Goal: Complete application form: Complete application form

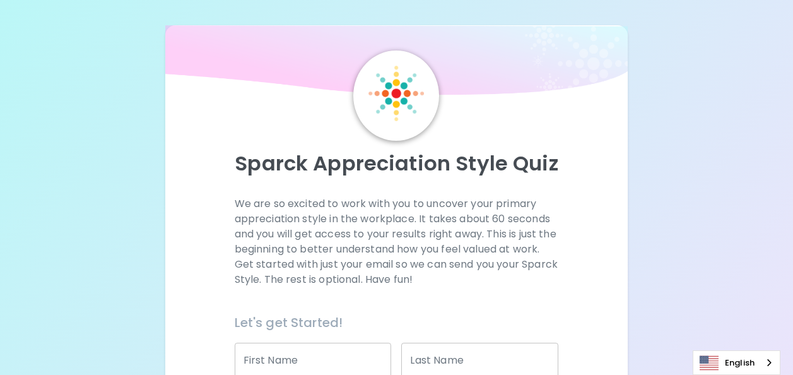
scroll to position [189, 0]
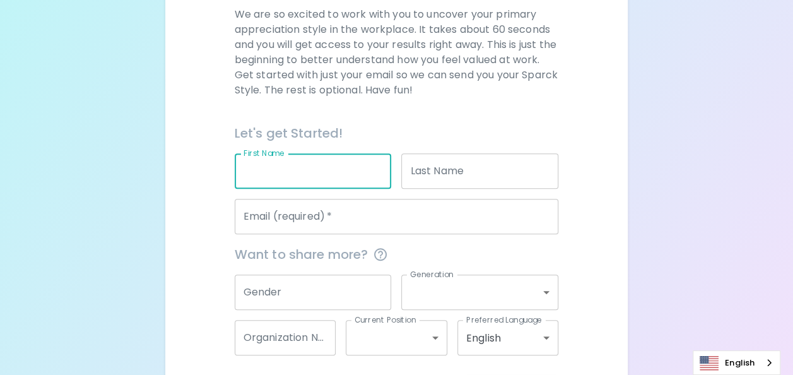
click at [311, 178] on input "First Name" at bounding box center [313, 170] width 157 height 35
type input "Awirut"
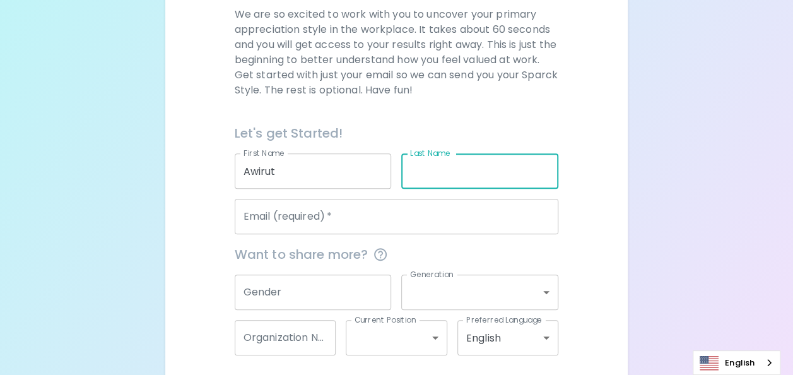
drag, startPoint x: 443, startPoint y: 175, endPoint x: 476, endPoint y: 175, distance: 32.8
click at [443, 175] on input "Last Name" at bounding box center [479, 170] width 157 height 35
type input ","
type input "Maglai"
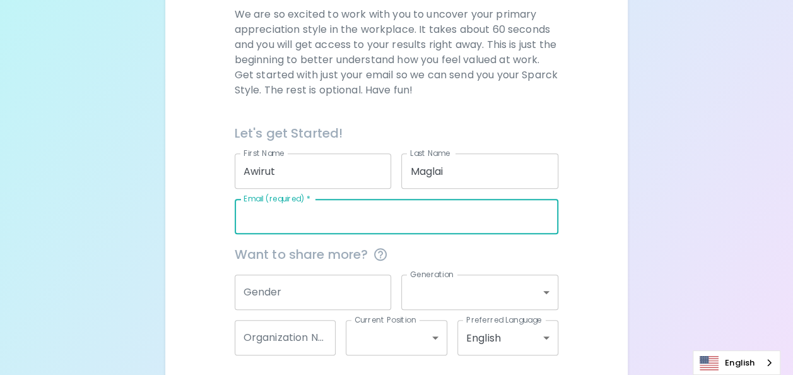
click at [331, 217] on input "Email (required)   *" at bounding box center [397, 216] width 324 height 35
type input "[EMAIL_ADDRESS][DOMAIN_NAME]"
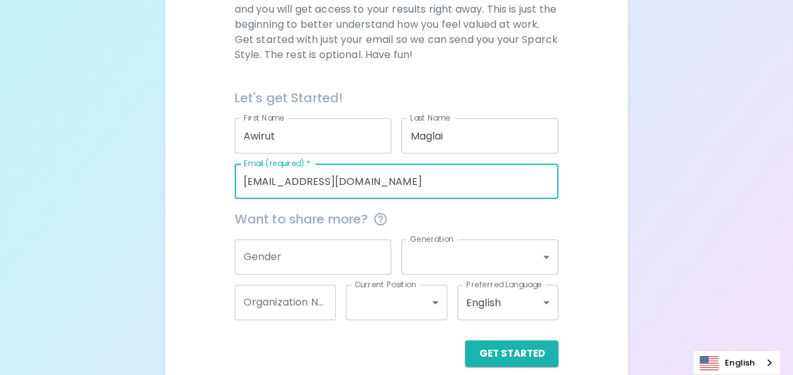
scroll to position [241, 0]
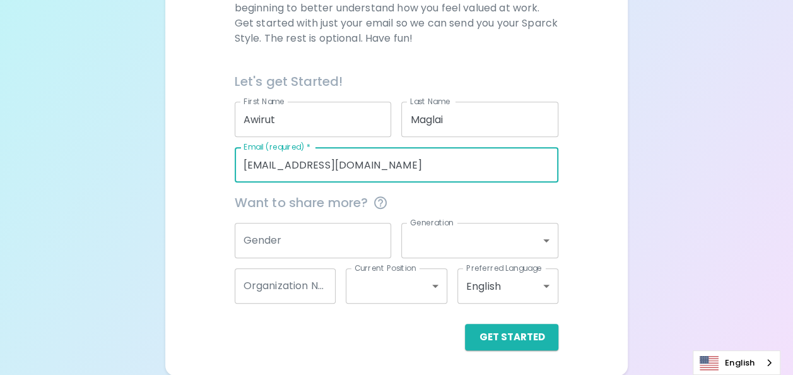
click at [549, 237] on body "Sparck Appreciation Style Quiz We are so excited to work with you to uncover yo…" at bounding box center [396, 67] width 793 height 617
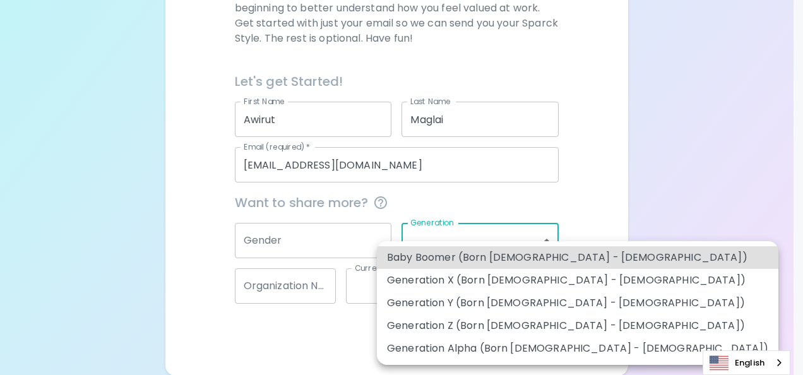
click at [549, 237] on div at bounding box center [401, 187] width 803 height 375
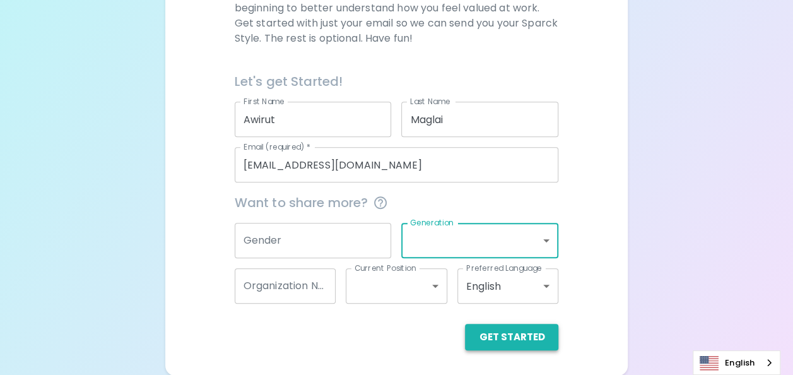
click at [526, 336] on button "Get Started" at bounding box center [511, 337] width 93 height 27
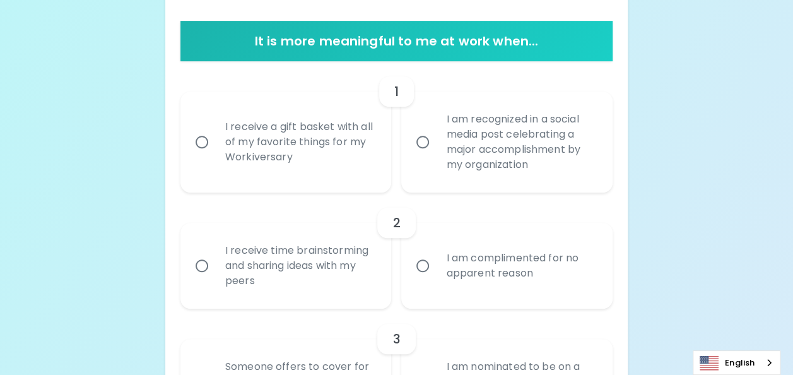
click at [201, 141] on input "I receive a gift basket with all of my favorite things for my Workiversary" at bounding box center [202, 142] width 27 height 27
radio input "true"
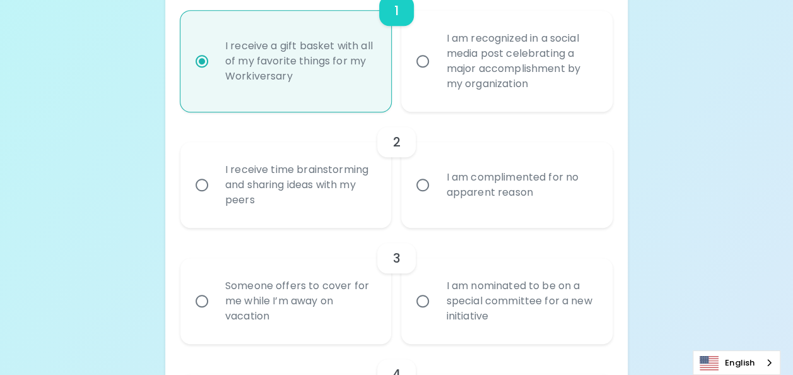
scroll to position [342, 0]
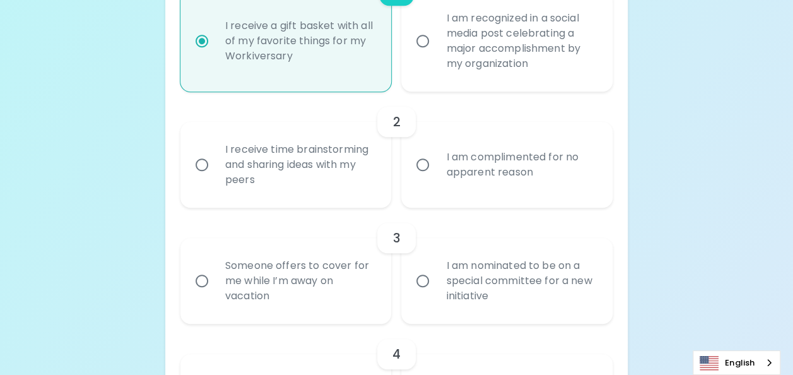
click at [202, 163] on input "I receive time brainstorming and sharing ideas with my peers" at bounding box center [202, 164] width 27 height 27
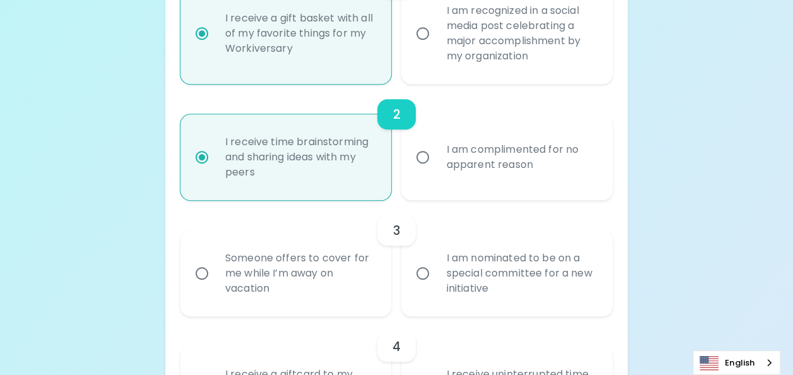
scroll to position [443, 0]
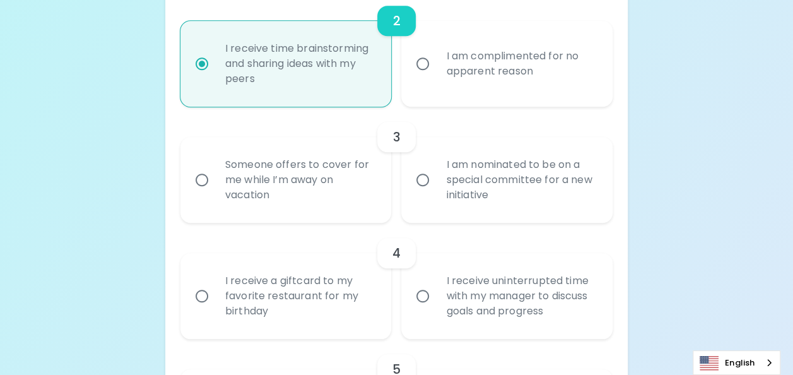
radio input "true"
click at [422, 179] on input "I am nominated to be on a special committee for a new initiative" at bounding box center [423, 180] width 27 height 27
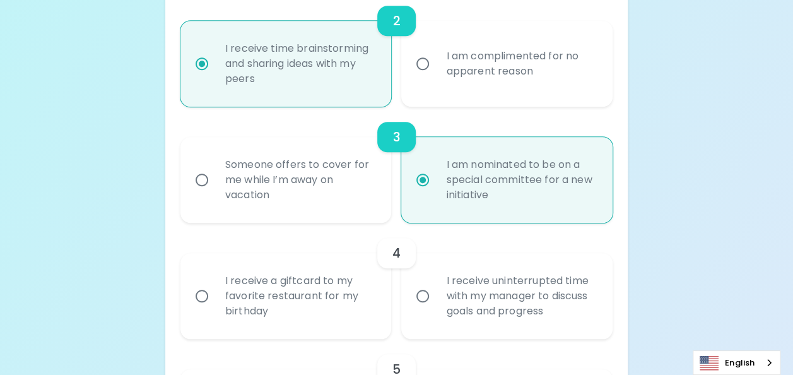
radio input "false"
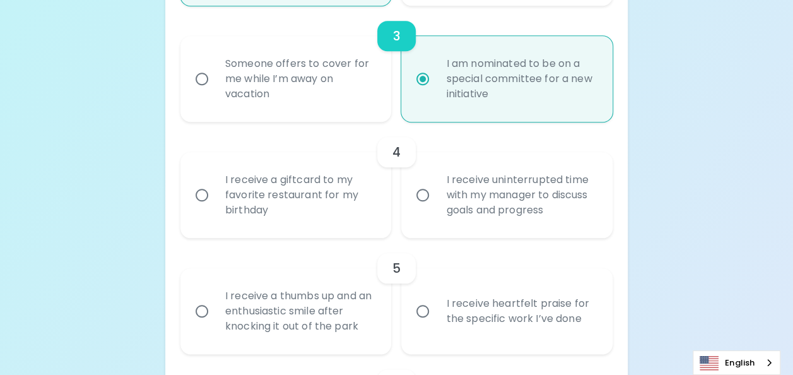
radio input "true"
click at [423, 196] on input "I receive uninterrupted time with my manager to discuss goals and progress" at bounding box center [423, 195] width 27 height 27
radio input "false"
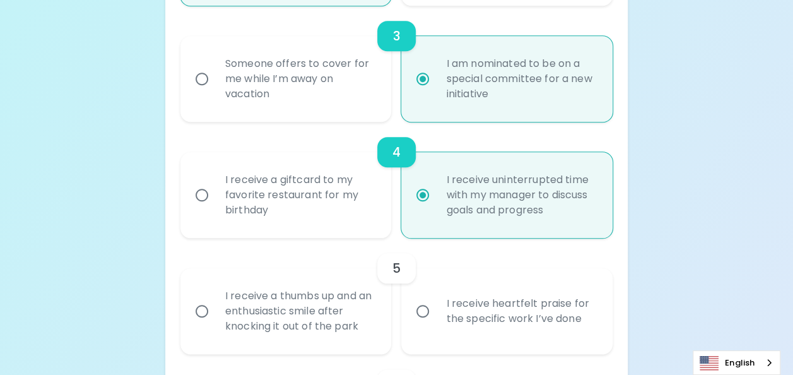
scroll to position [645, 0]
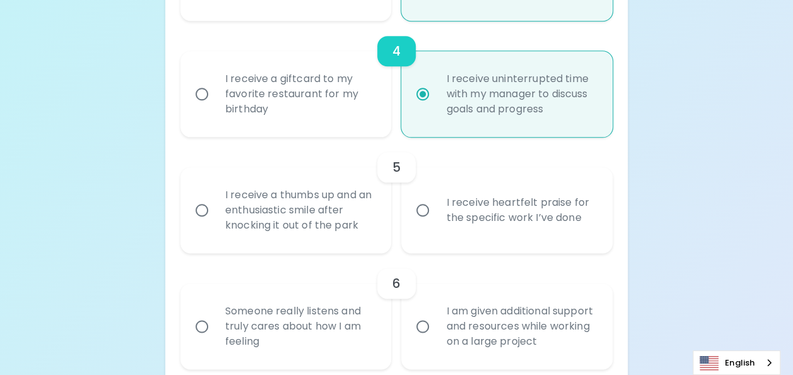
radio input "true"
click at [206, 211] on input "I receive a thumbs up and an enthusiastic smile after knocking it out of the pa…" at bounding box center [202, 210] width 27 height 27
radio input "false"
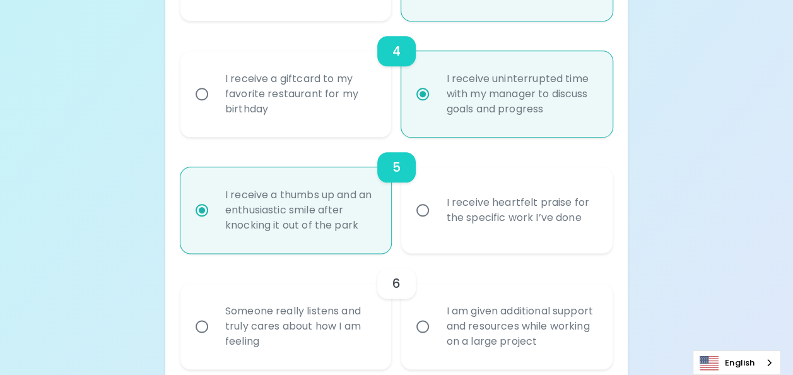
scroll to position [746, 0]
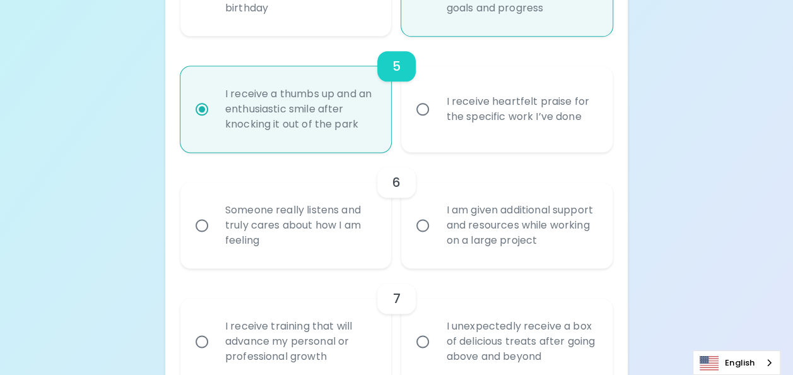
radio input "true"
click at [422, 226] on input "I am given additional support and resources while working on a large project" at bounding box center [423, 225] width 27 height 27
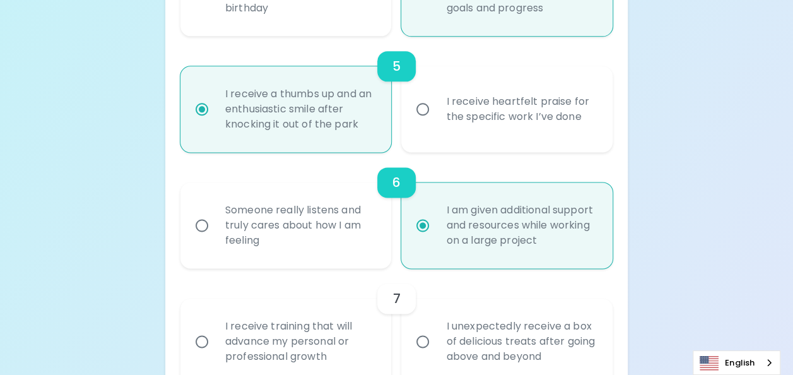
radio input "false"
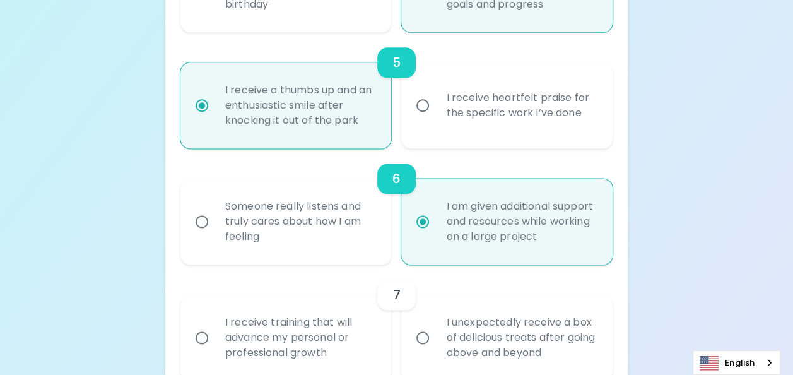
scroll to position [847, 0]
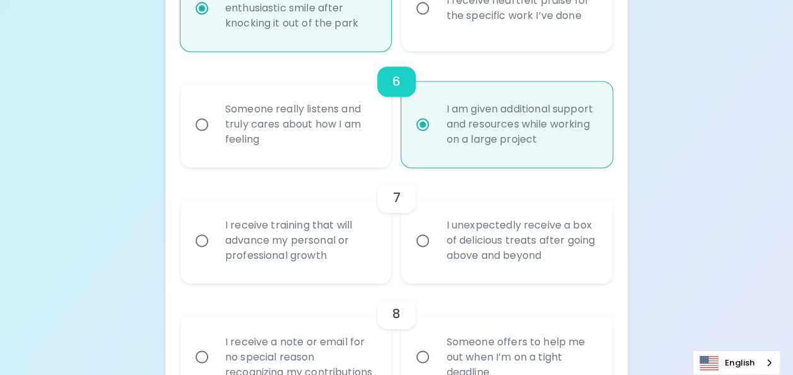
radio input "true"
click at [204, 242] on input "I receive training that will advance my personal or professional growth" at bounding box center [202, 240] width 27 height 27
radio input "false"
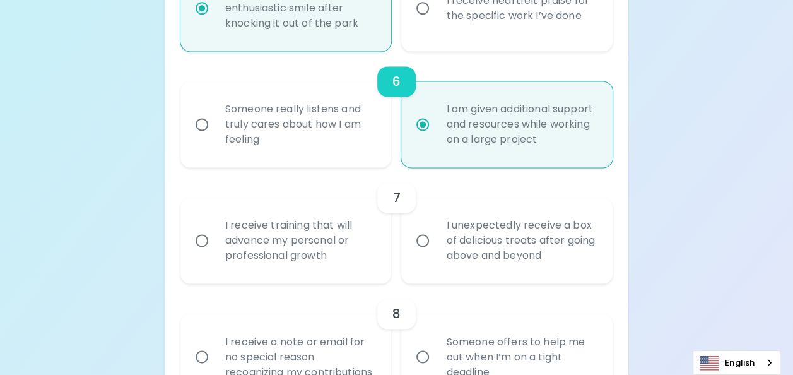
radio input "false"
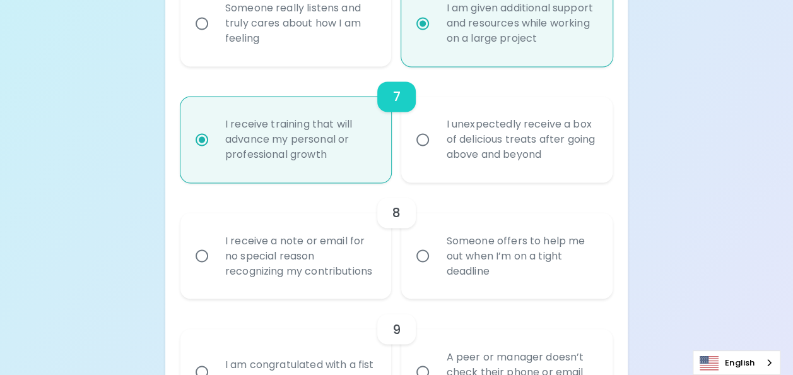
scroll to position [1011, 0]
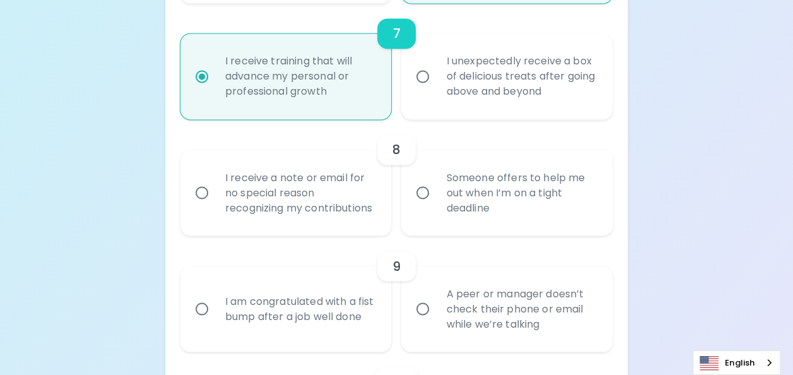
radio input "true"
click at [422, 199] on input "Someone offers to help me out when I’m on a tight deadline" at bounding box center [423, 192] width 27 height 27
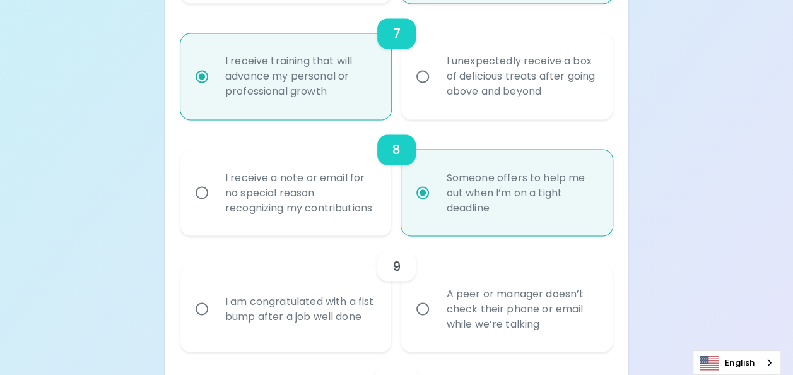
radio input "false"
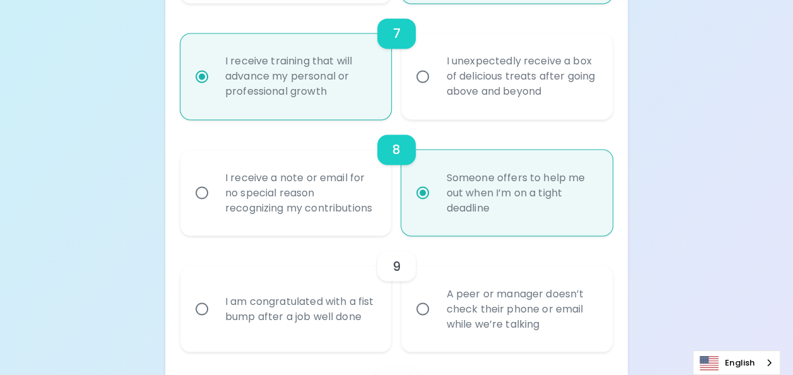
radio input "false"
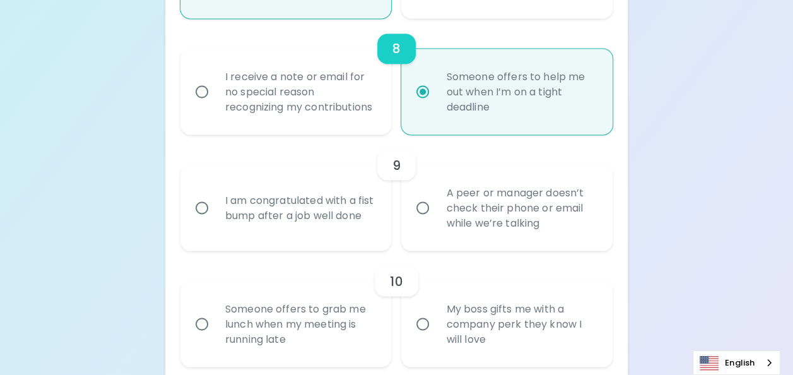
radio input "true"
drag, startPoint x: 204, startPoint y: 222, endPoint x: 225, endPoint y: 225, distance: 21.0
click at [203, 221] on input "I am congratulated with a fist bump after a job well done" at bounding box center [202, 207] width 27 height 27
radio input "false"
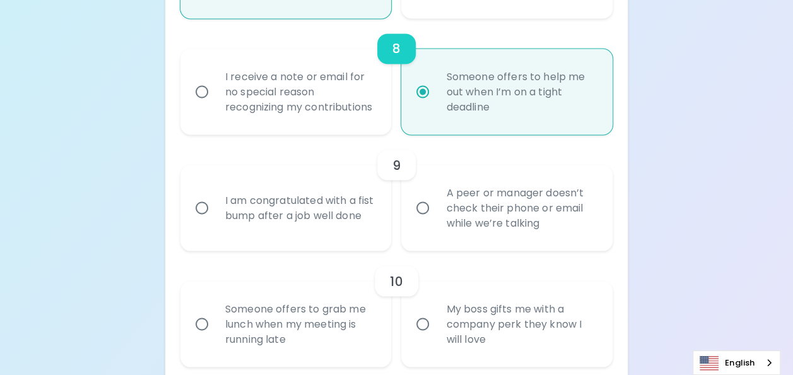
radio input "false"
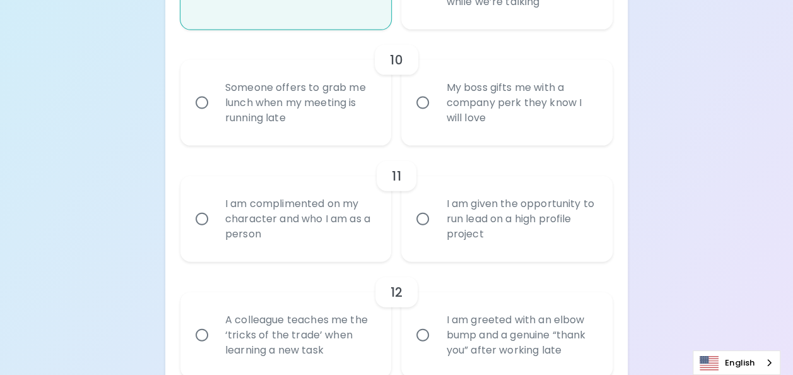
scroll to position [1339, 0]
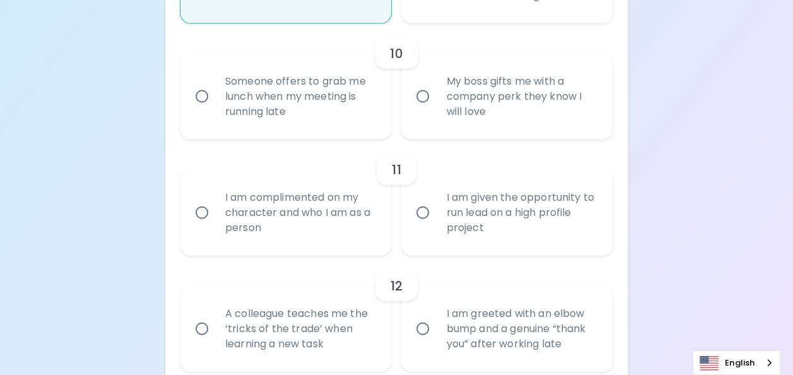
radio input "true"
click at [427, 109] on input "My boss gifts me with a company perk they know I will love" at bounding box center [423, 96] width 27 height 27
radio input "false"
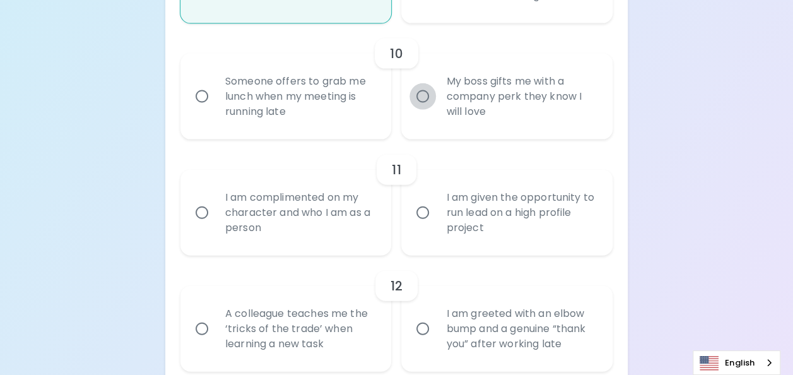
radio input "false"
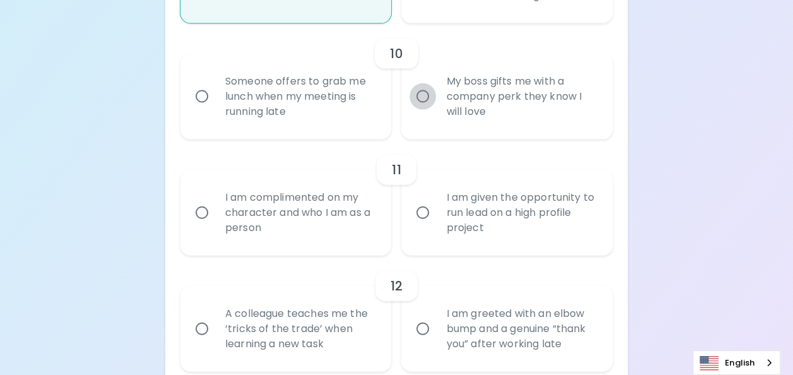
radio input "false"
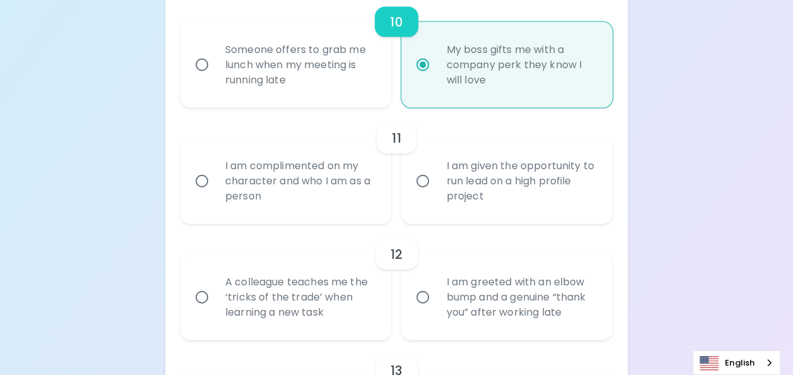
scroll to position [1440, 0]
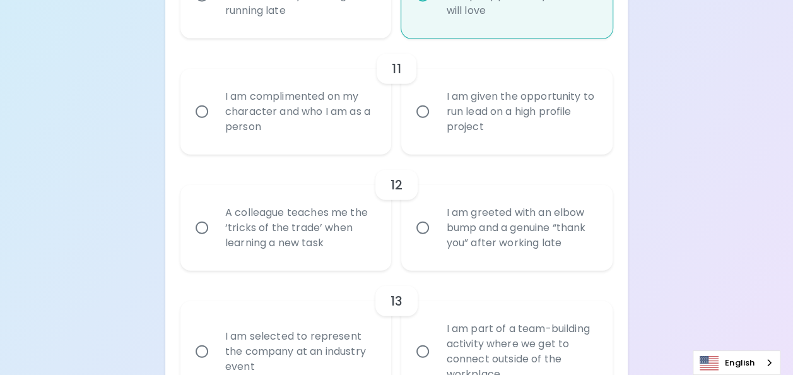
click at [427, 125] on input "I am given the opportunity to run lead on a high profile project" at bounding box center [423, 111] width 27 height 27
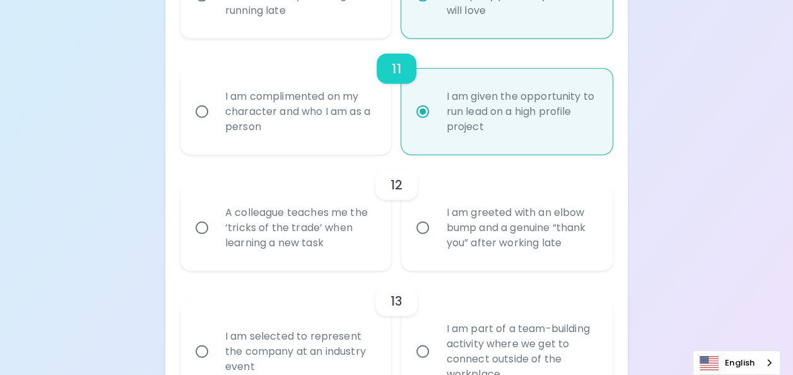
radio input "false"
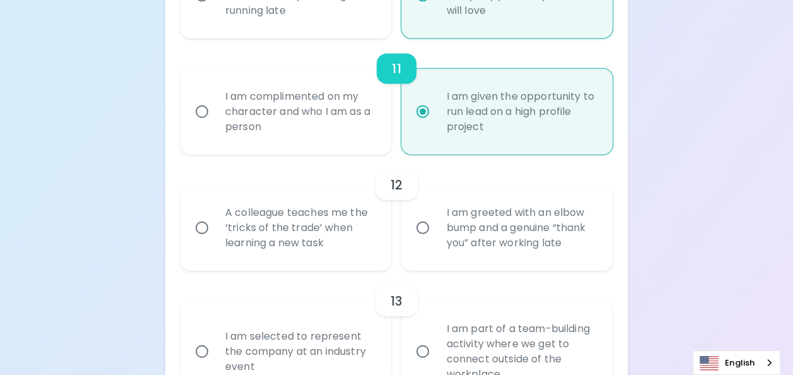
radio input "false"
radio input "true"
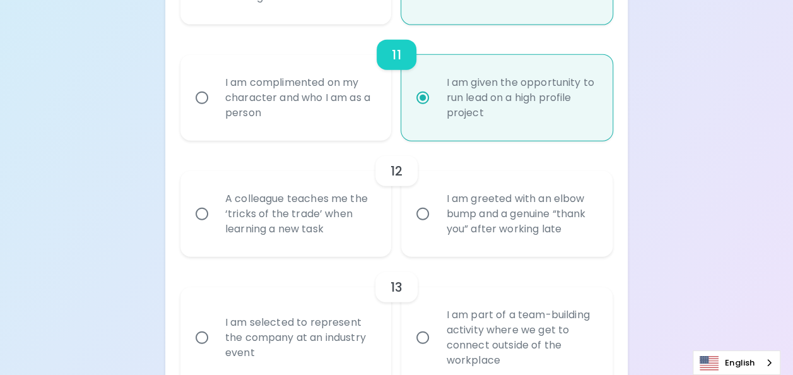
scroll to position [1541, 0]
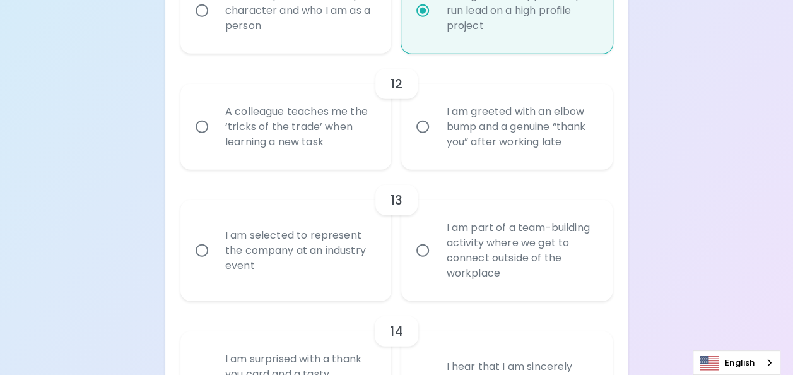
radio input "true"
click at [425, 140] on input "I am greeted with an elbow bump and a genuine “thank you” after working late" at bounding box center [423, 127] width 27 height 27
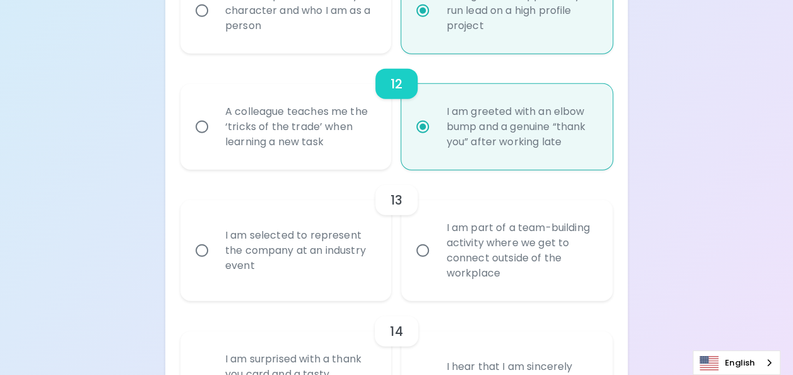
radio input "false"
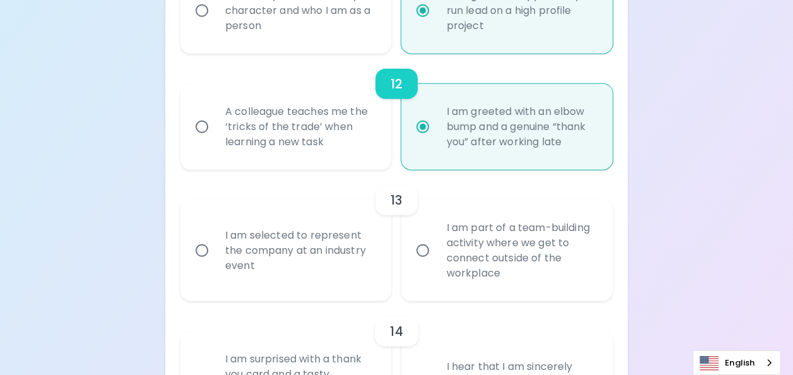
radio input "false"
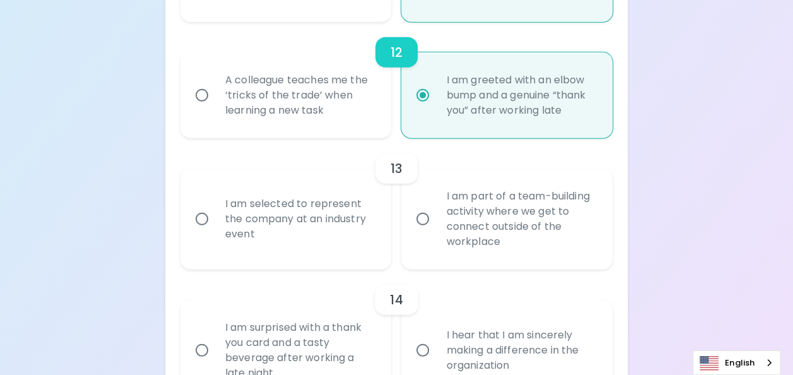
scroll to position [1642, 0]
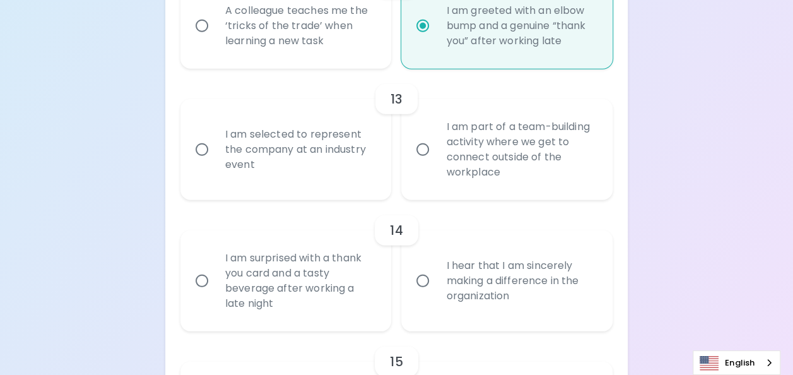
radio input "true"
click at [203, 162] on input "I am selected to represent the company at an industry event" at bounding box center [202, 149] width 27 height 27
radio input "false"
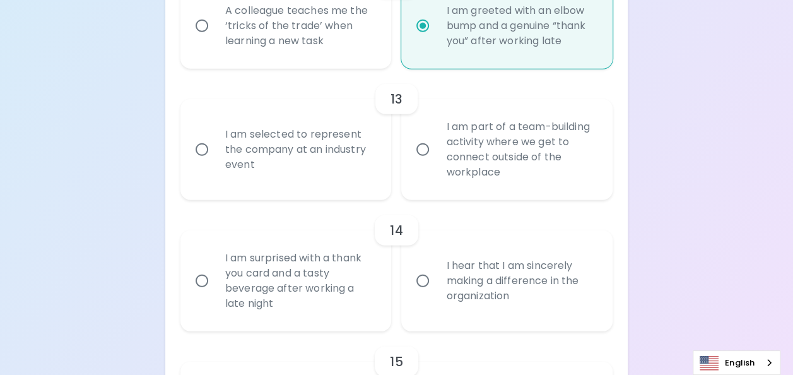
radio input "false"
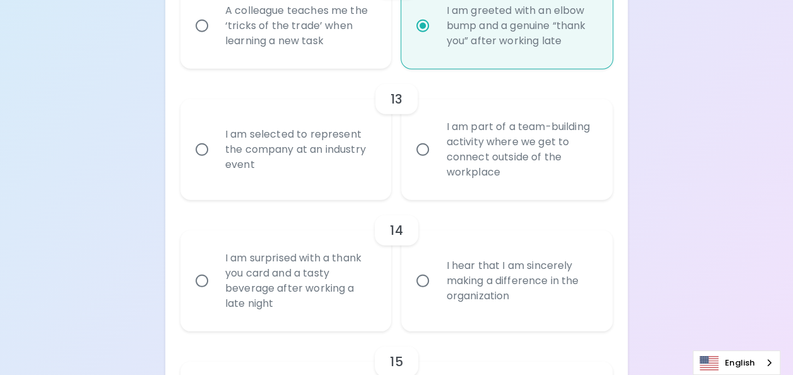
radio input "false"
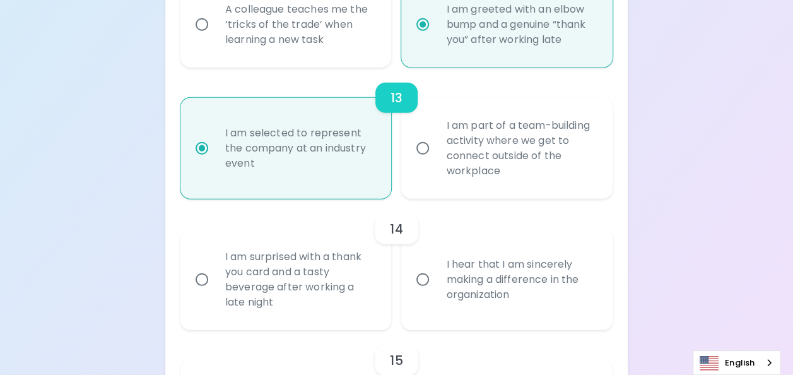
scroll to position [1743, 0]
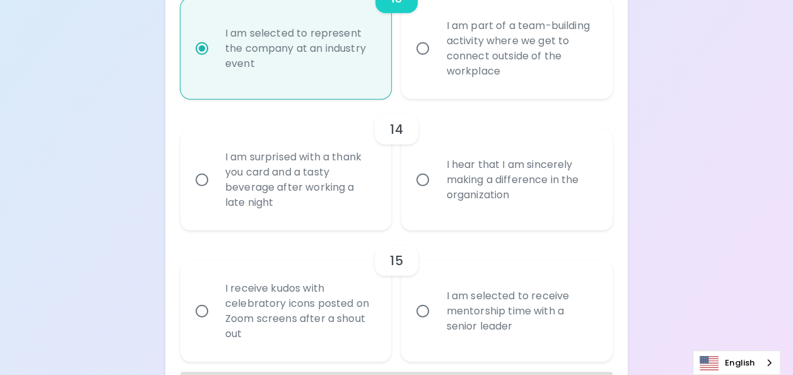
radio input "true"
click at [424, 193] on input "I hear that I am sincerely making a difference in the organization" at bounding box center [423, 180] width 27 height 27
radio input "false"
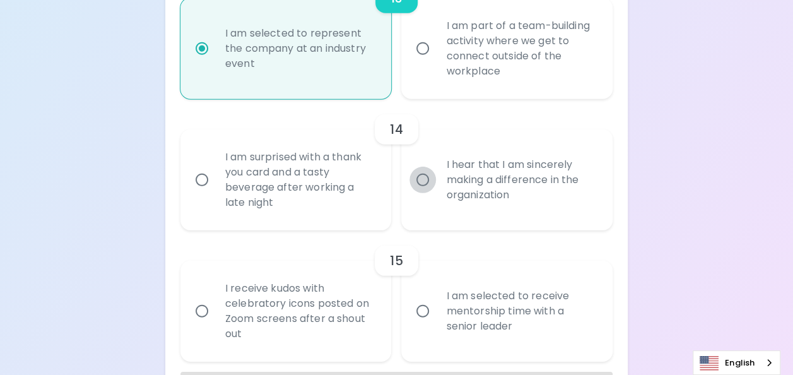
radio input "false"
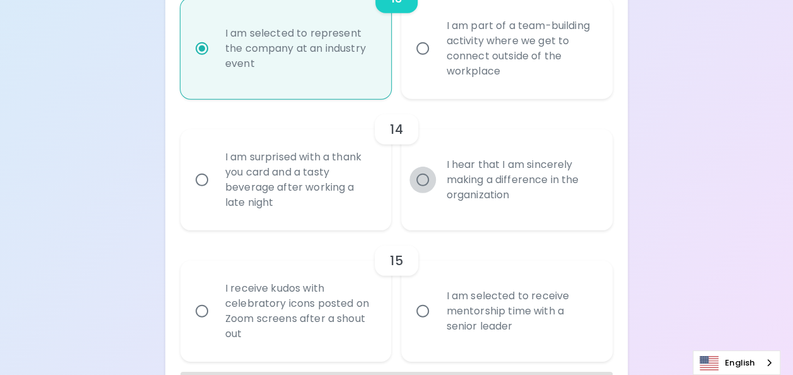
radio input "false"
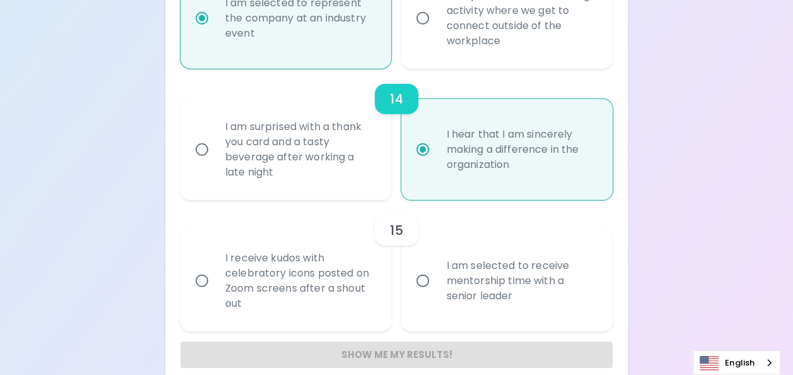
scroll to position [1806, 0]
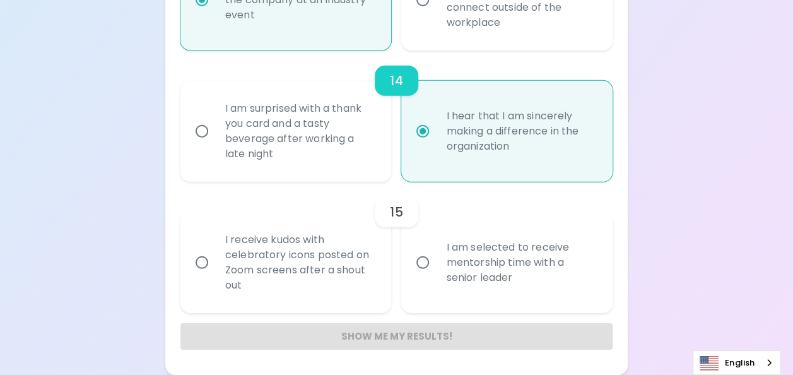
radio input "true"
click at [424, 261] on input "I am selected to receive mentorship time with a senior leader" at bounding box center [423, 262] width 27 height 27
radio input "false"
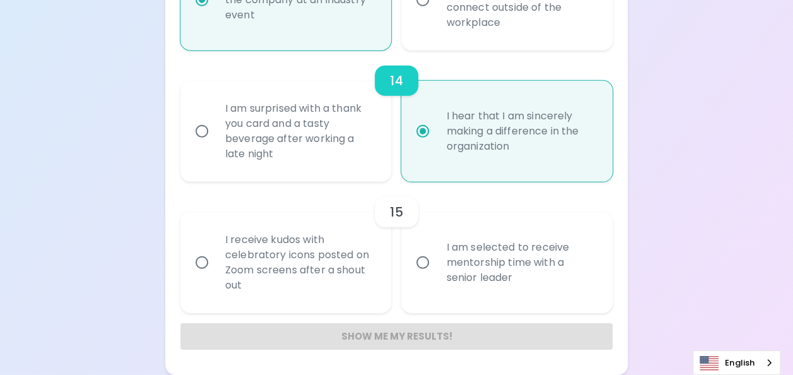
radio input "false"
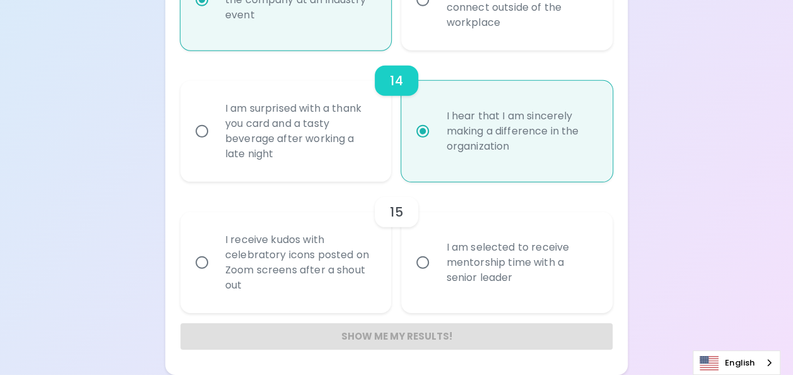
radio input "false"
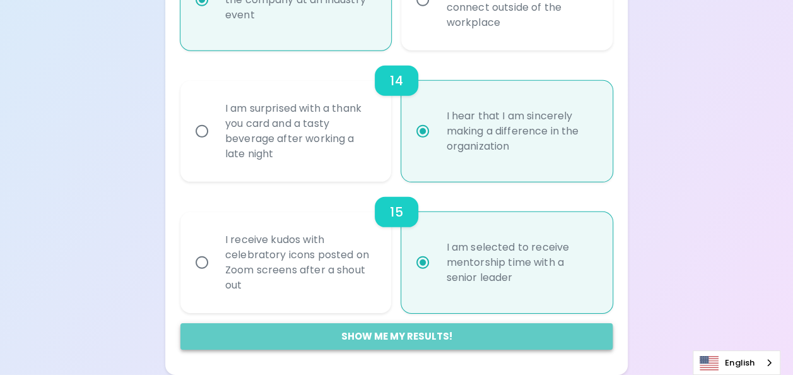
radio input "true"
click at [415, 334] on button "Show me my results!" at bounding box center [396, 336] width 432 height 27
radio input "false"
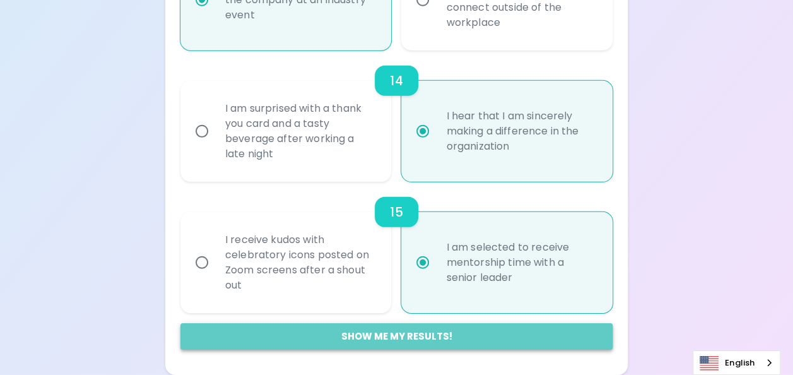
radio input "false"
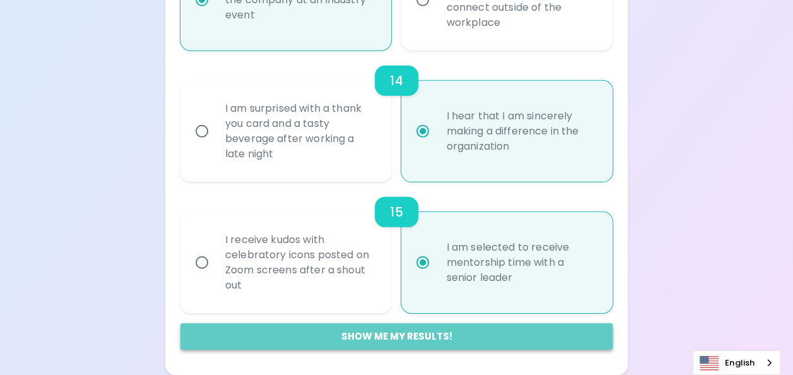
radio input "false"
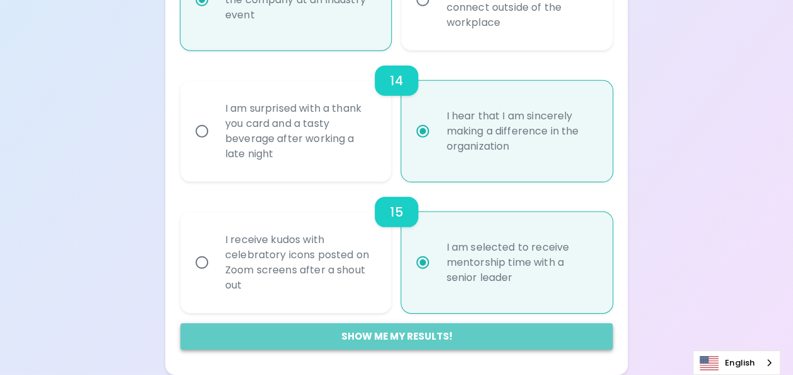
radio input "false"
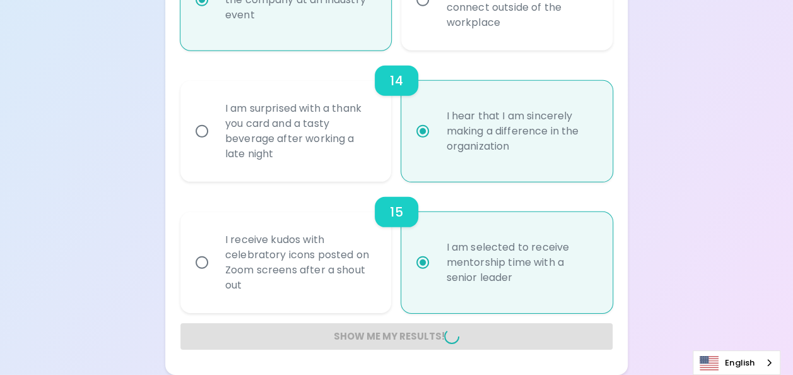
radio input "false"
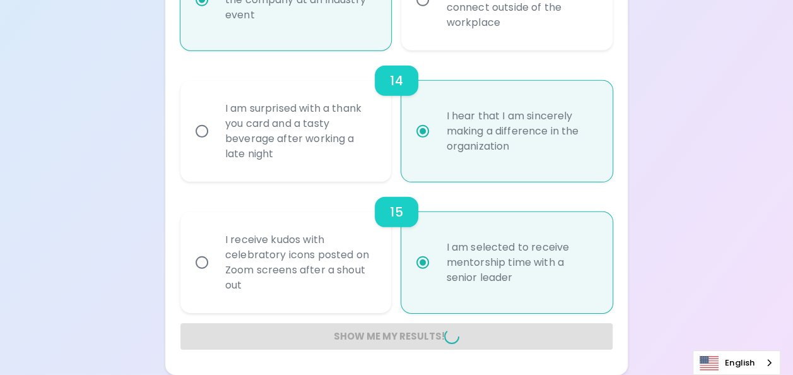
radio input "false"
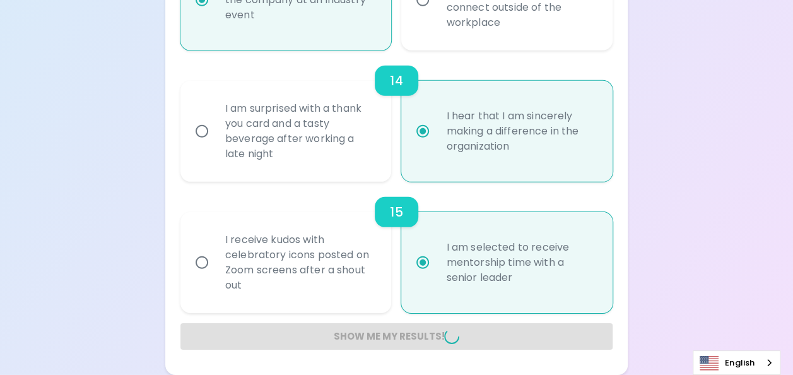
radio input "false"
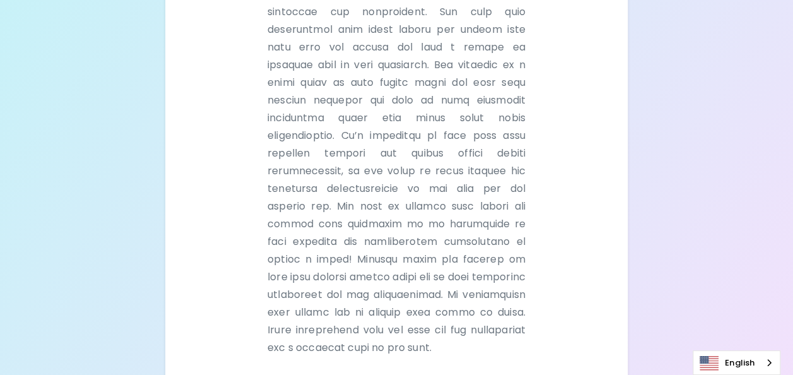
scroll to position [473, 0]
